Goal: Check status: Check status

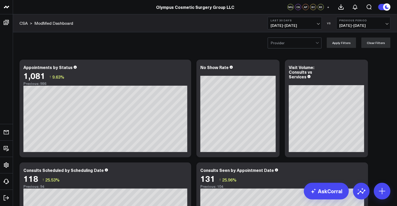
click at [319, 23] on span "[DATE] - [DATE]" at bounding box center [294, 25] width 48 height 4
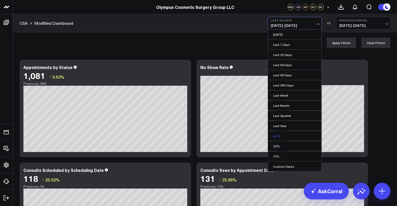
click at [295, 134] on link "MTD" at bounding box center [295, 136] width 54 height 10
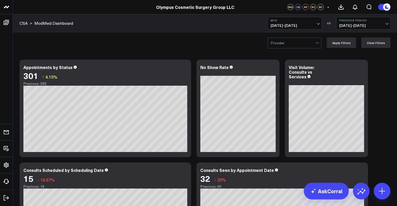
click at [320, 23] on button "MTD [DATE] - [DATE]" at bounding box center [295, 23] width 54 height 12
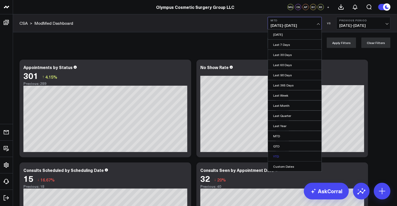
click at [291, 156] on link "YTD" at bounding box center [295, 156] width 54 height 10
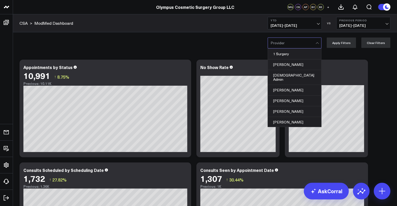
click at [315, 42] on div at bounding box center [292, 43] width 45 height 10
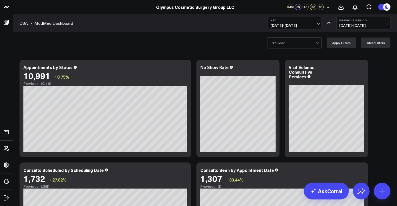
click at [321, 22] on button "YTD [DATE] - [DATE]" at bounding box center [295, 23] width 54 height 12
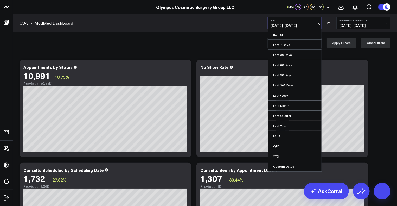
click at [321, 22] on button "YTD [DATE] - [DATE]" at bounding box center [295, 23] width 54 height 12
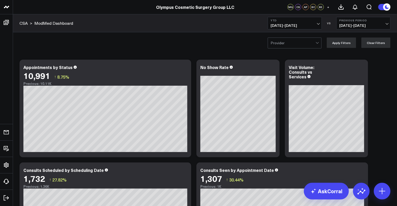
click at [318, 42] on div at bounding box center [317, 42] width 3 height 3
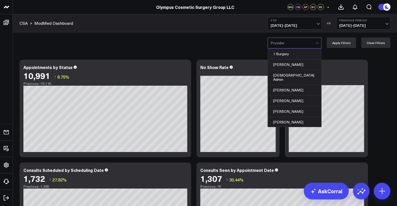
click at [318, 42] on div at bounding box center [317, 43] width 3 height 3
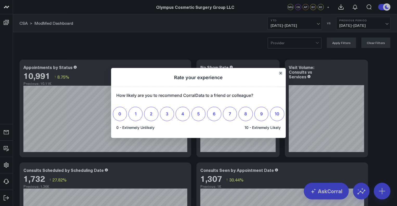
click at [280, 73] on icon "Close" at bounding box center [280, 73] width 2 height 2
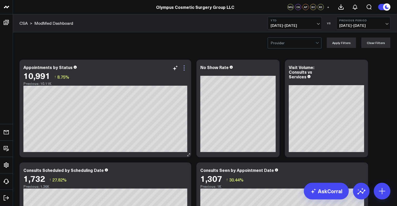
click at [184, 66] on icon at bounding box center [184, 68] width 6 height 6
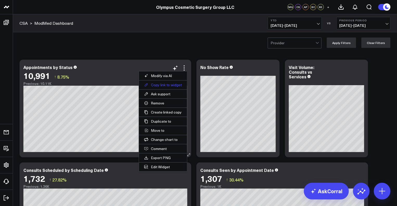
click at [177, 84] on button "Copy link to widget" at bounding box center [163, 84] width 48 height 9
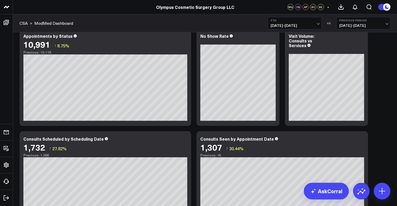
scroll to position [26, 0]
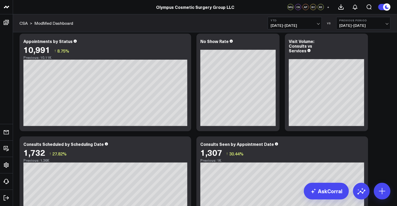
click at [378, 25] on span "[DATE] - [DATE]" at bounding box center [363, 25] width 48 height 4
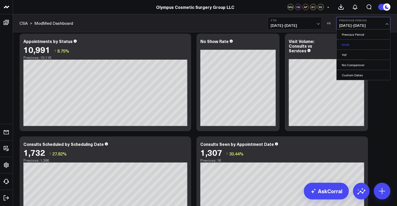
click at [378, 41] on link "MoM" at bounding box center [363, 45] width 54 height 10
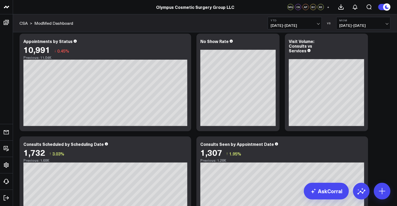
click at [315, 25] on span "[DATE] - [DATE]" at bounding box center [294, 25] width 48 height 4
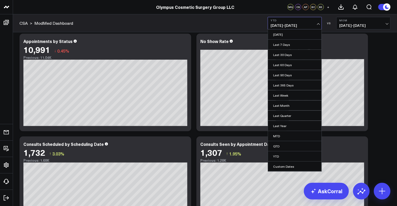
click at [315, 25] on span "[DATE] - [DATE]" at bounding box center [294, 25] width 48 height 4
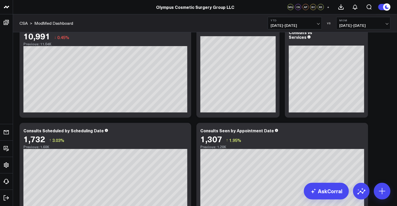
scroll to position [52, 0]
